Goal: Find specific page/section: Find specific page/section

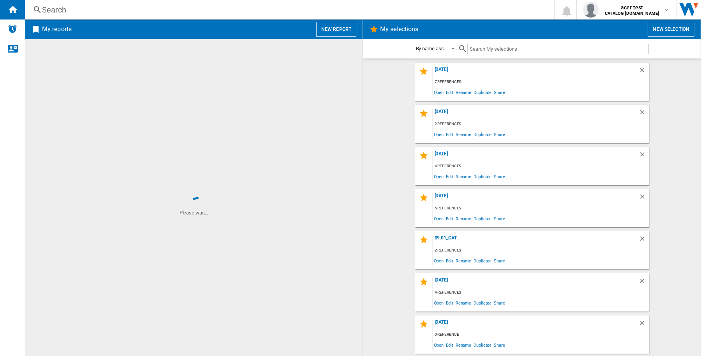
click at [172, 12] on div "Search" at bounding box center [287, 9] width 491 height 11
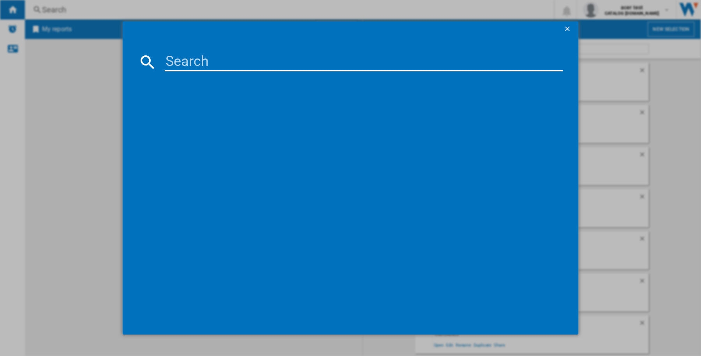
click at [196, 59] on input at bounding box center [364, 62] width 398 height 19
paste input "ACER SWIFT EDGE 14 AI OLED WHITE NXJG4EK008"
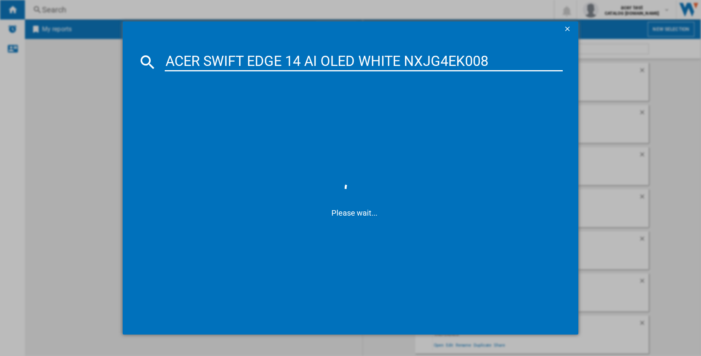
type input "ACER SWIFT EDGE 14 AI OLED WHITE NXJG4EK008"
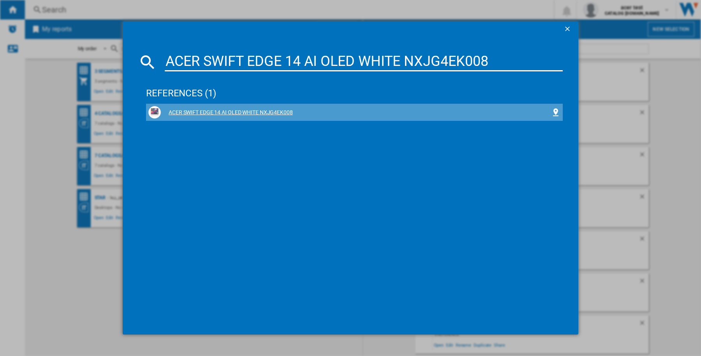
click at [199, 111] on div "ACER SWIFT EDGE 14 AI OLED WHITE NXJG4EK008" at bounding box center [356, 113] width 390 height 8
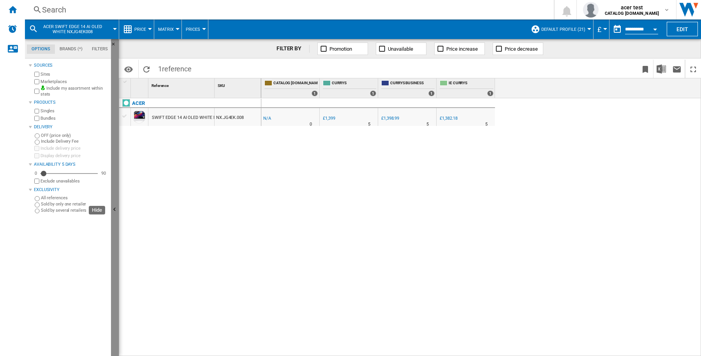
click at [117, 97] on button "Hide" at bounding box center [115, 210] width 8 height 342
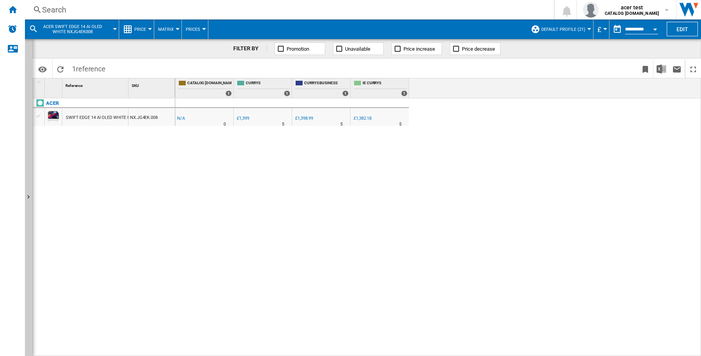
click at [291, 160] on div "-1.0 % -£1 % N/A 0 -1.0 % £1,399" at bounding box center [438, 227] width 526 height 258
click at [633, 6] on span "acer test" at bounding box center [632, 8] width 54 height 8
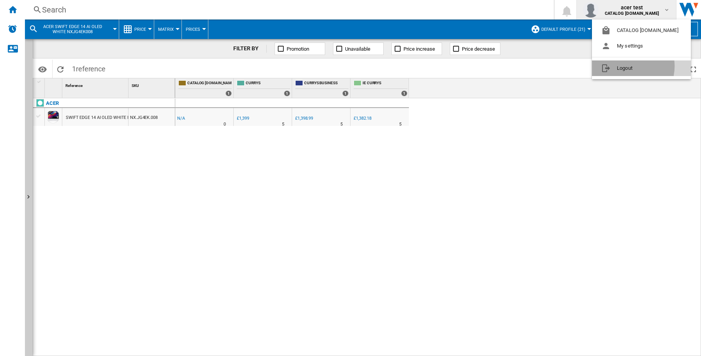
click at [628, 66] on button "Logout" at bounding box center [641, 68] width 99 height 16
